Goal: Task Accomplishment & Management: Use online tool/utility

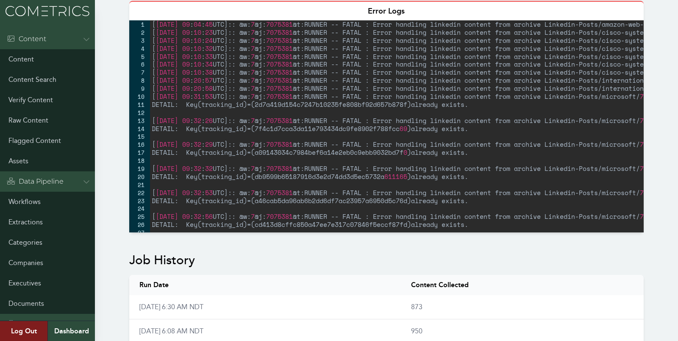
scroll to position [230, 0]
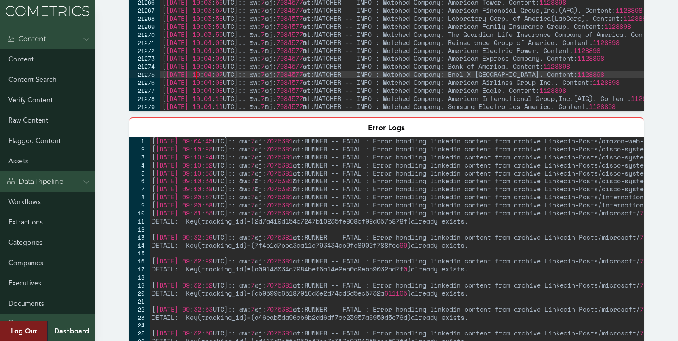
click at [196, 77] on div "[ 2025-08-25 10 : 03 : 54 UTC ] :: @w: 7 @j: 7084574 @t:MATCHER -- INFO : Match…" at bounding box center [461, 8] width 603 height 228
type textarea "[2025-08-25 10:04:11 UTC]:: @w:7 @j:7084577 @t:MATCHER -- INFO : Matched Compan…"
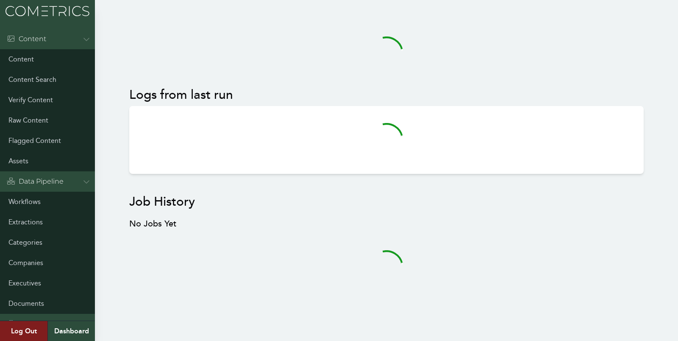
scroll to position [3, 0]
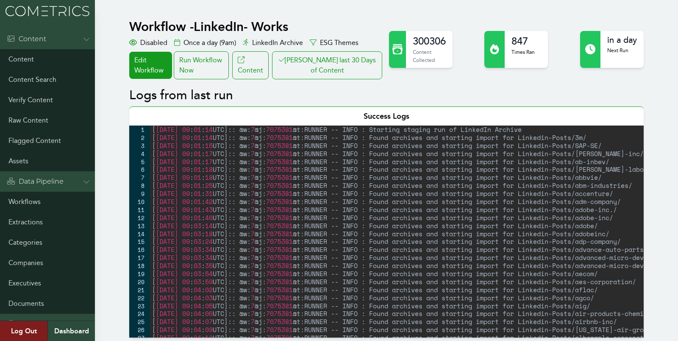
click at [175, 172] on div "[ 2025-08-25 09 : 01 : 14 UTC ] :: @w: 7 @j: 7075381 @t:RUNNER -- INFO : Starti…" at bounding box center [451, 239] width 603 height 228
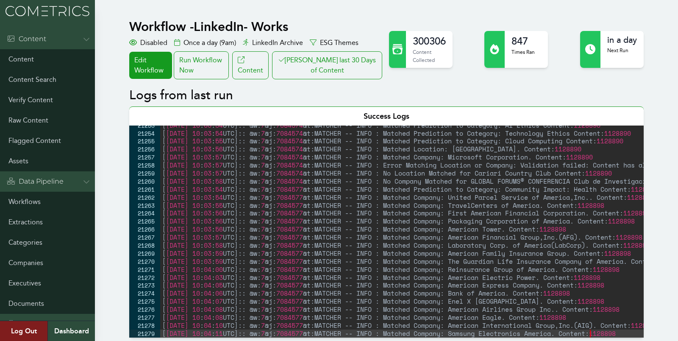
scroll to position [13675, 0]
type textarea "[2025-08-25 10:04:11 UTC]:: @w:7 @j:7084577 @t:MATCHER -- INFO : Matched Compan…"
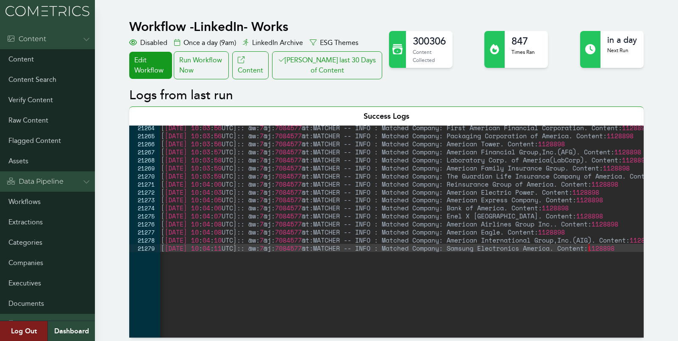
click at [332, 70] on button "[PERSON_NAME] last 30 Days of Content" at bounding box center [327, 65] width 110 height 28
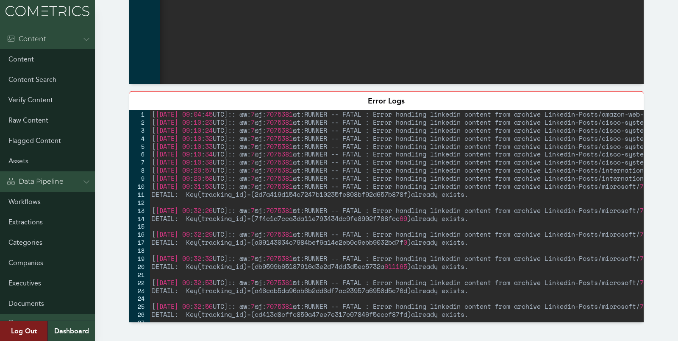
scroll to position [264, 0]
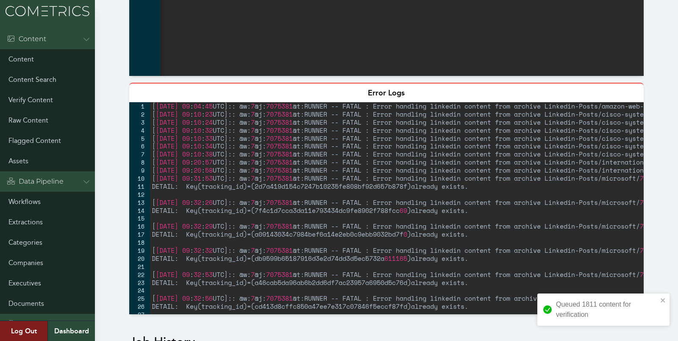
click at [111, 167] on div "Workflow - LinkedIn- Works Disabled Once a day (9am) LinkedIn Archive ESG Theme…" at bounding box center [339, 320] width 678 height 1135
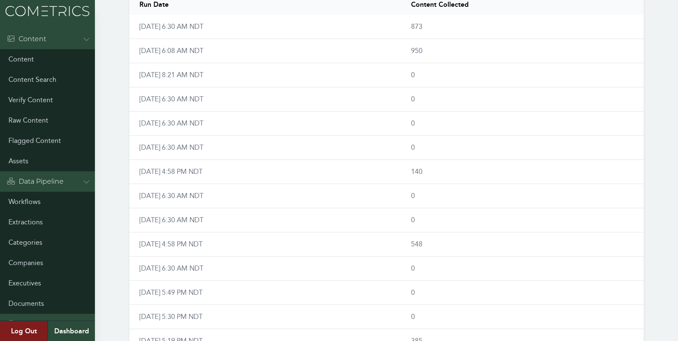
scroll to position [0, 0]
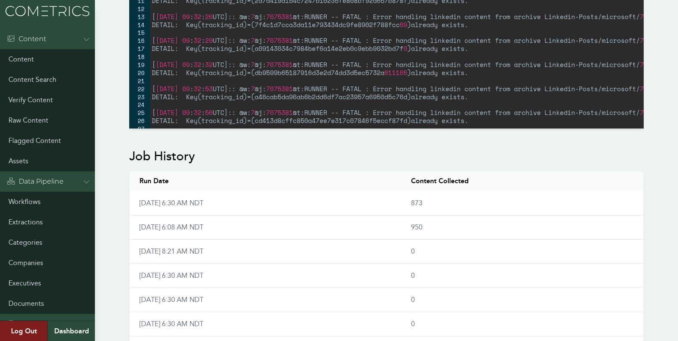
scroll to position [472, 0]
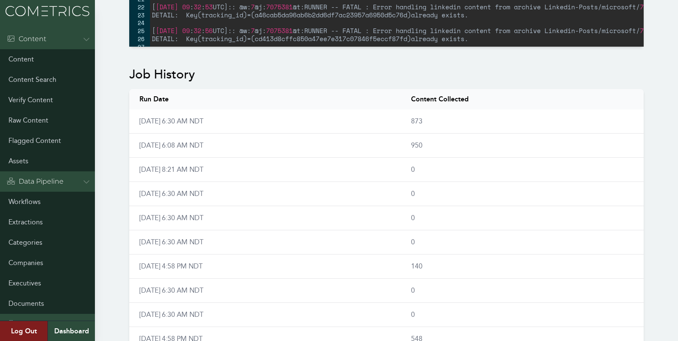
scroll to position [605, 0]
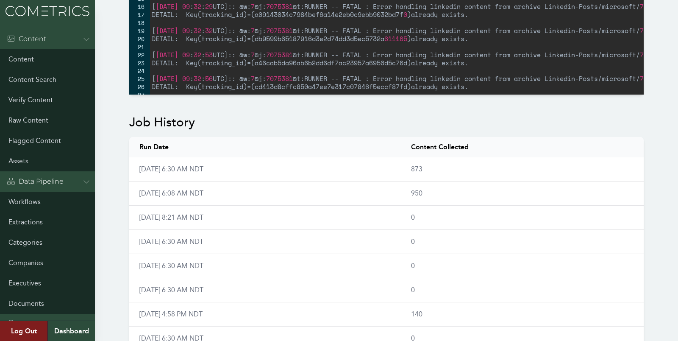
scroll to position [553, 0]
